Goal: Task Accomplishment & Management: Manage account settings

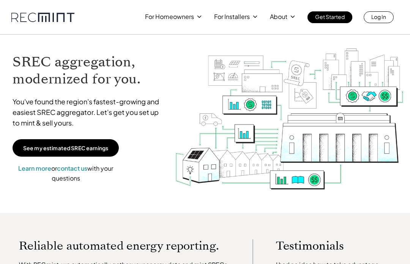
click at [389, 21] on link "Log In" at bounding box center [378, 17] width 30 height 12
click at [185, 19] on p "For Homeowners" at bounding box center [169, 16] width 49 height 11
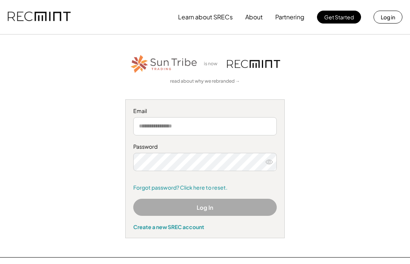
click at [157, 128] on input "email" at bounding box center [204, 126] width 143 height 18
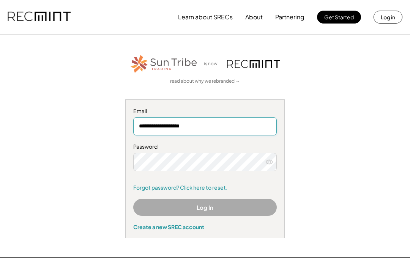
type input "**********"
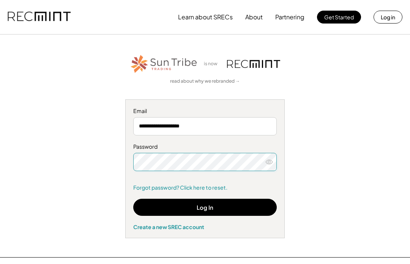
click at [227, 210] on button "Log In" at bounding box center [204, 207] width 143 height 17
click at [225, 211] on button "Log In" at bounding box center [204, 207] width 143 height 17
